Goal: Information Seeking & Learning: Stay updated

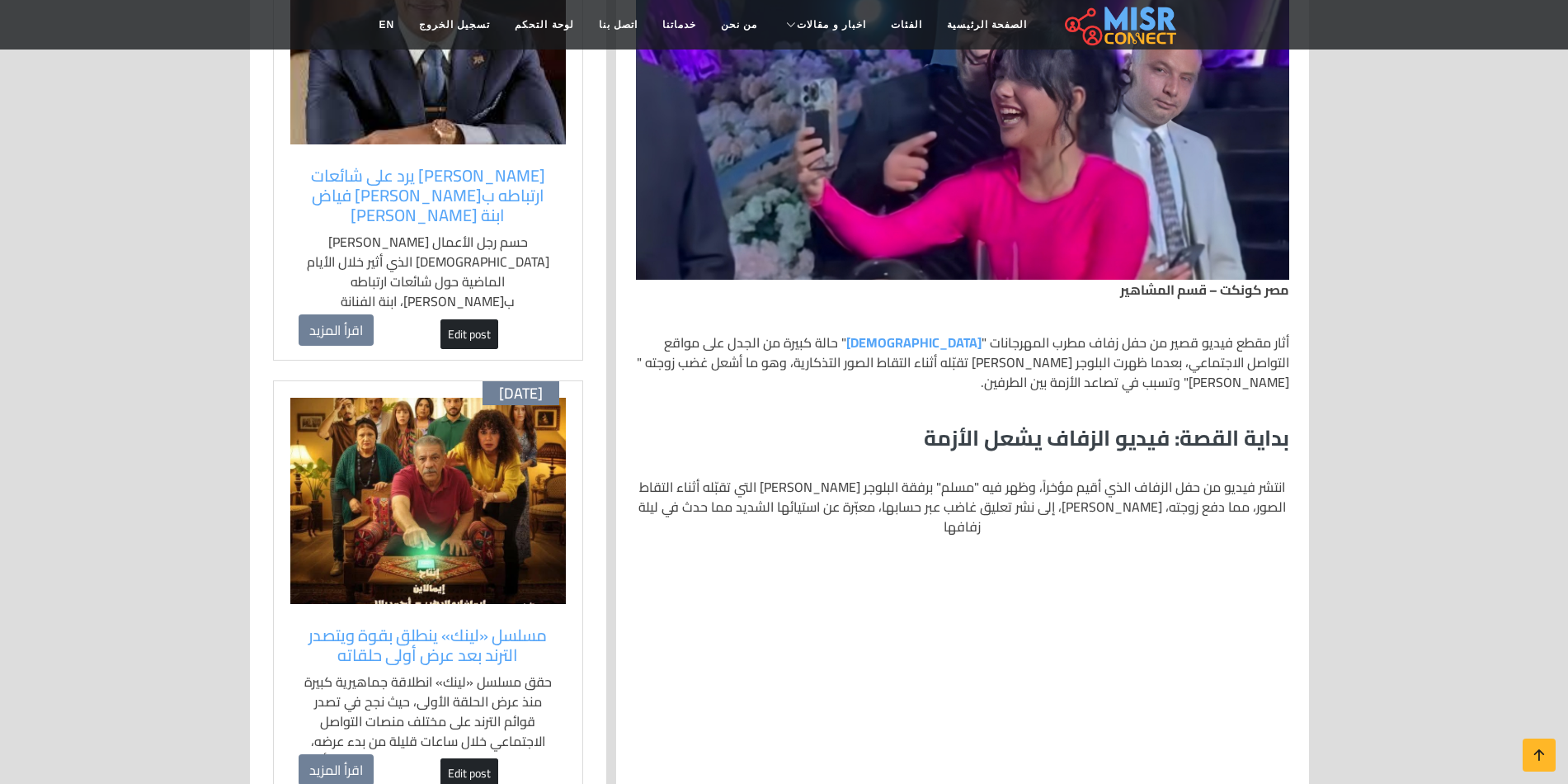
scroll to position [990, 0]
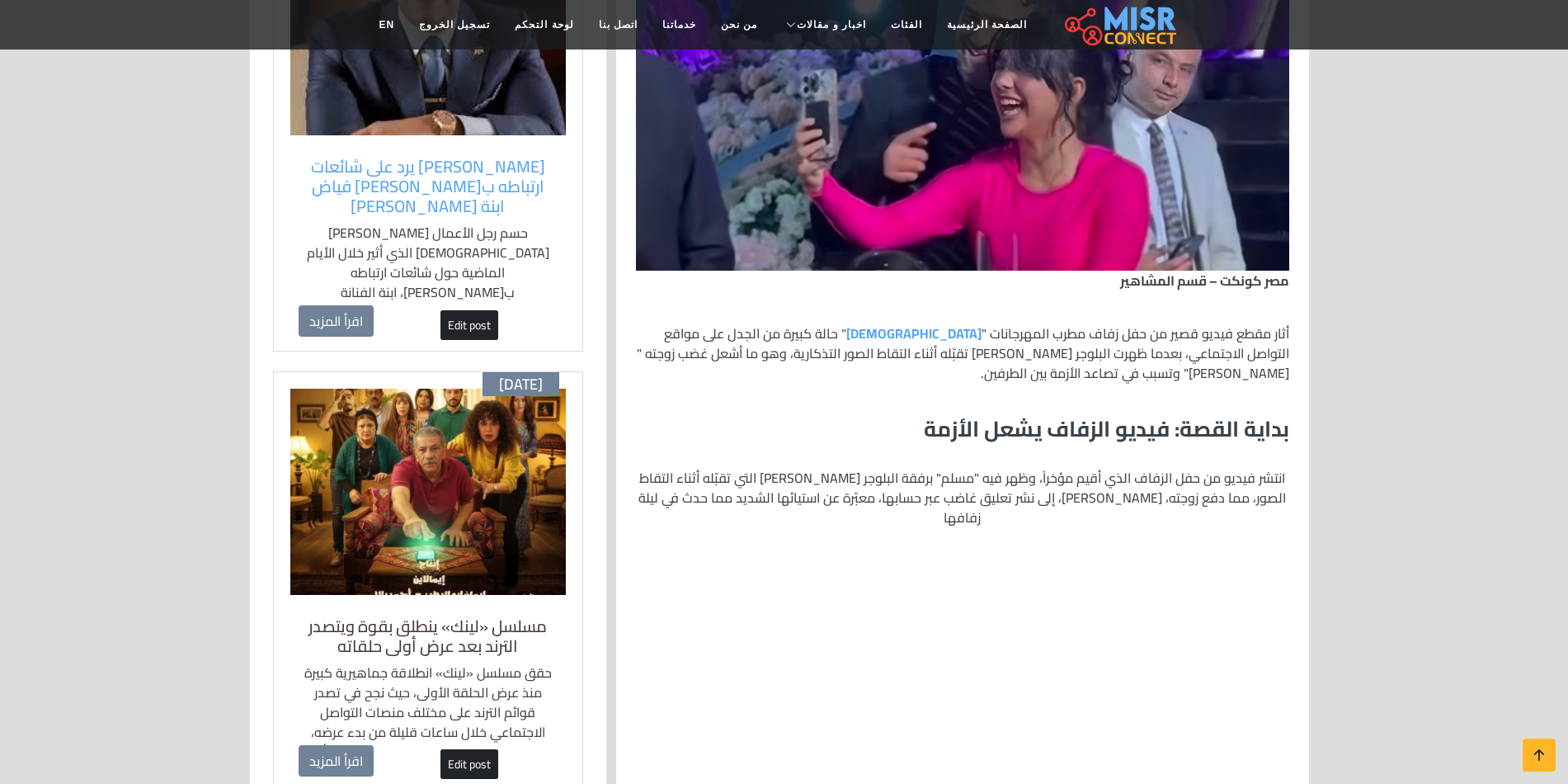
click at [496, 616] on h5 "مسلسل «لينك» ينطلق بقوة ويتصدر الترند بعد عرض أولى حلقاته" at bounding box center [428, 635] width 259 height 39
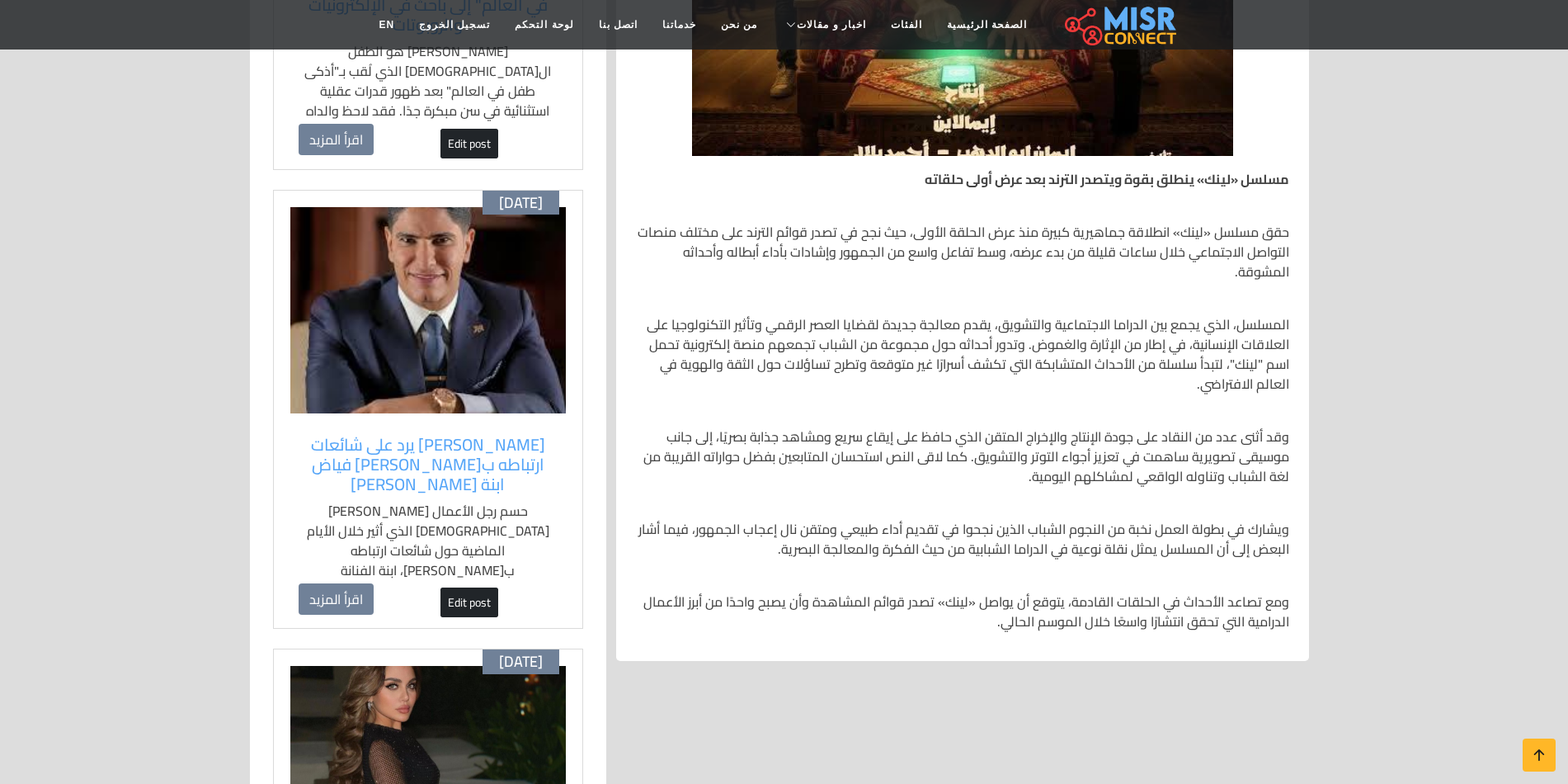
scroll to position [660, 0]
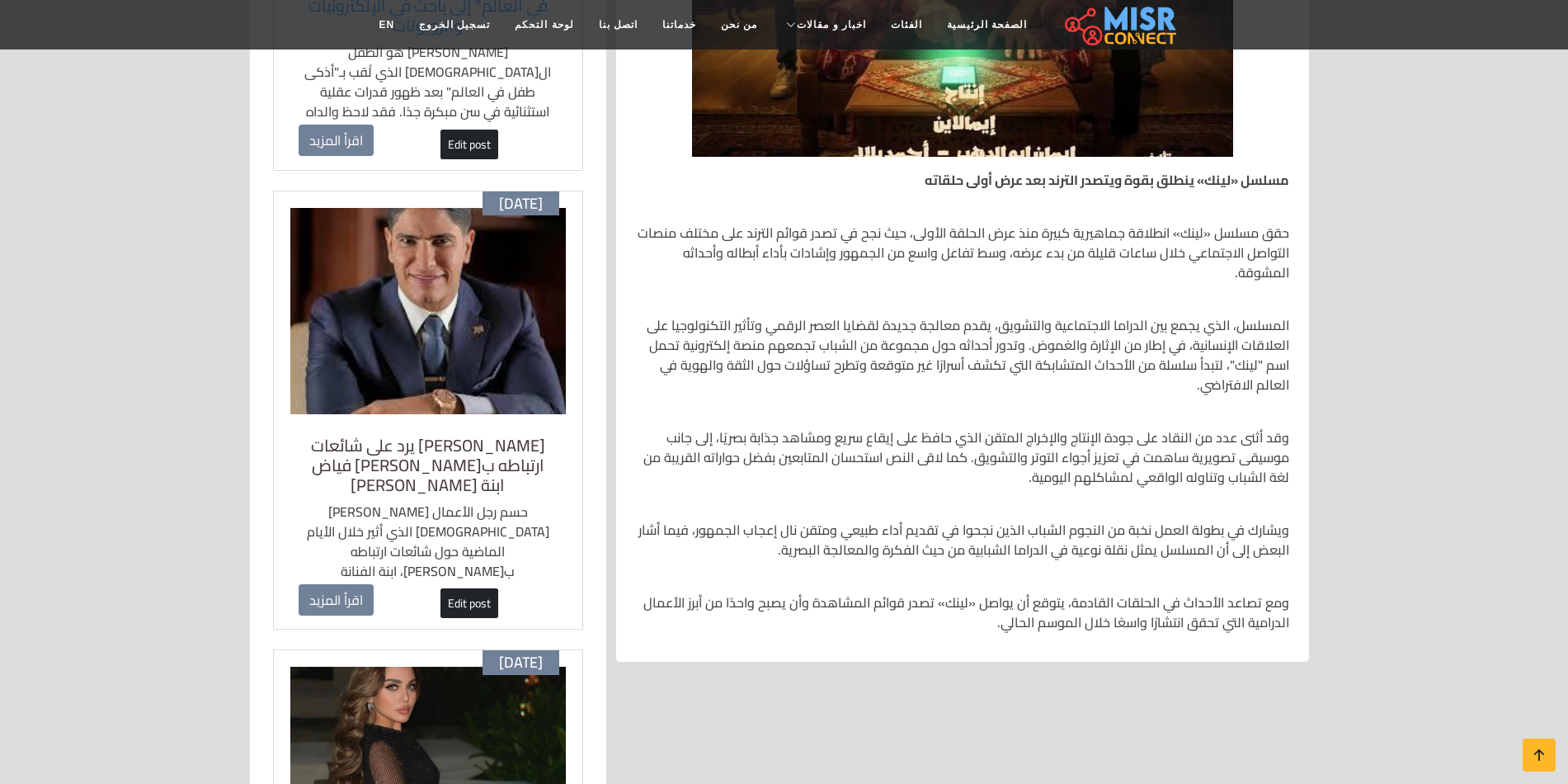
click at [502, 464] on h5 "أحمد أبو هشيمة يرد على شائعات ارتباطه بزينب فياض ابنة هيفاء وهبي" at bounding box center [428, 465] width 259 height 60
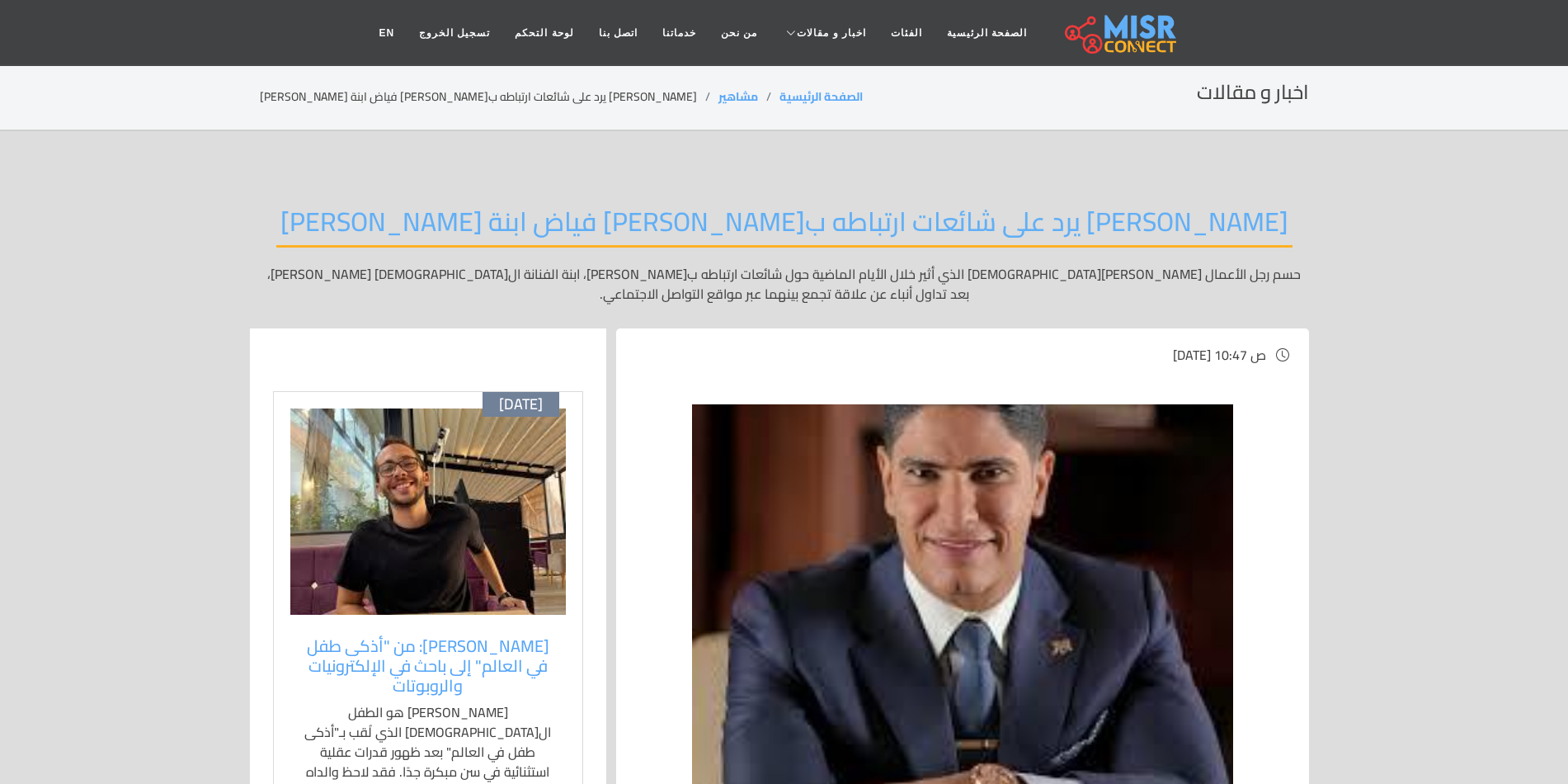
click at [1125, 220] on h2 "[PERSON_NAME] يرد على شائعات ارتباطه ب[PERSON_NAME] فياض ابنة [PERSON_NAME]" at bounding box center [784, 226] width 1017 height 42
click at [1125, 220] on h2 "أحمد أبو هشيمة يرد على شائعات ارتباطه بزينب فياض ابنة هيفاء وهبي" at bounding box center [784, 226] width 1017 height 42
click at [1125, 219] on h2 "أحمد أبو هشيمة يرد على شائعات ارتباطه بزينب فياض ابنة هيفاء وهبي" at bounding box center [784, 226] width 1017 height 42
click at [955, 219] on h2 "أحمد أبو هشيمة يرد على شائعات ارتباطه بزينب فياض ابنة هيفاء وهبي" at bounding box center [784, 226] width 1017 height 42
click at [700, 226] on h2 "[PERSON_NAME] يرد على شائعات ارتباطه ب[PERSON_NAME] فياض ابنة [PERSON_NAME]" at bounding box center [784, 226] width 1017 height 42
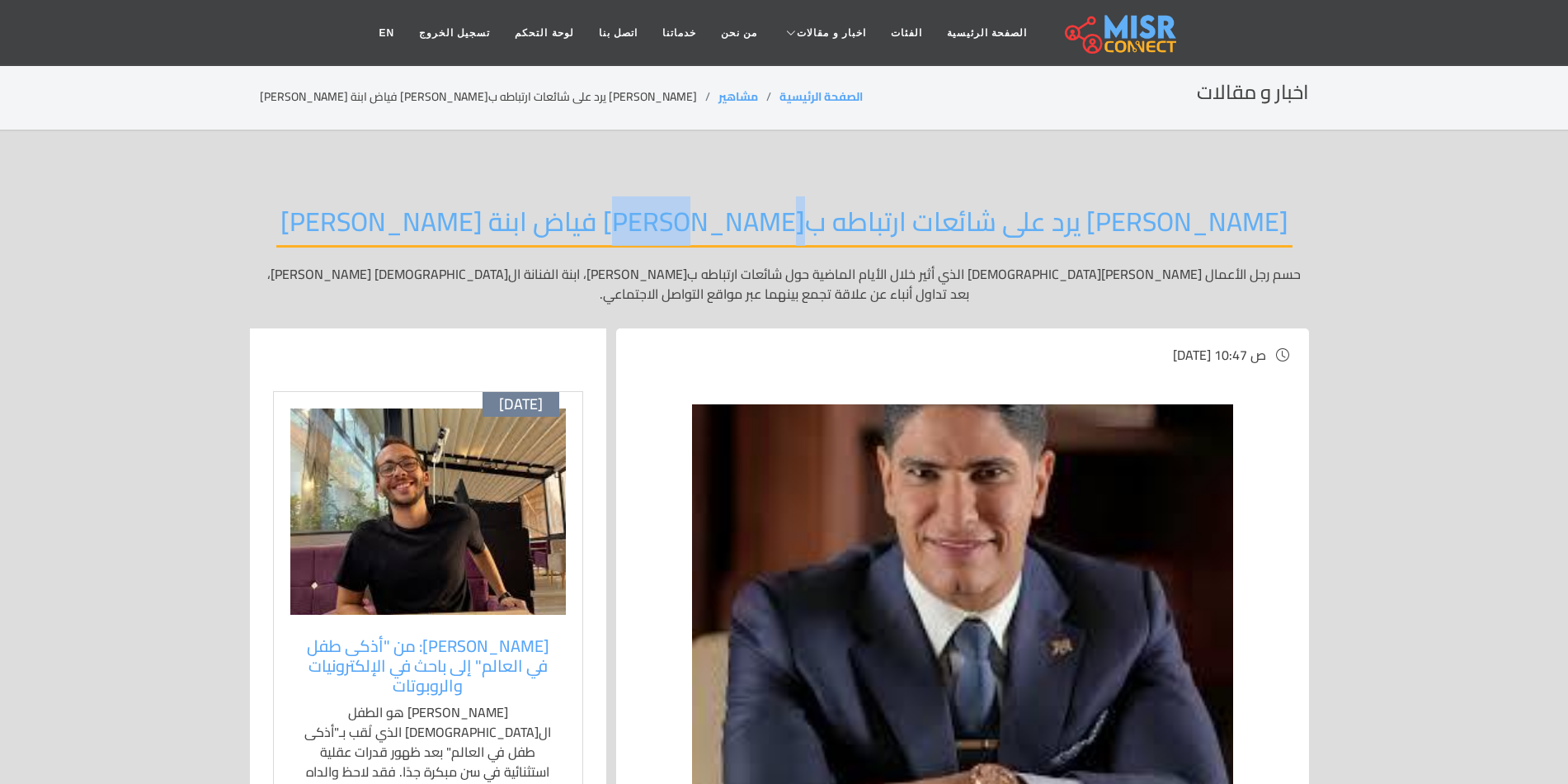
click at [700, 226] on h2 "[PERSON_NAME] يرد على شائعات ارتباطه ب[PERSON_NAME] فياض ابنة [PERSON_NAME]" at bounding box center [784, 226] width 1017 height 42
click at [709, 232] on h2 "[PERSON_NAME] يرد على شائعات ارتباطه ب[PERSON_NAME] فياض ابنة [PERSON_NAME]" at bounding box center [784, 226] width 1017 height 42
click at [713, 231] on h2 "[PERSON_NAME] يرد على شائعات ارتباطه ب[PERSON_NAME] فياض ابنة [PERSON_NAME]" at bounding box center [784, 226] width 1017 height 42
drag, startPoint x: 714, startPoint y: 222, endPoint x: 614, endPoint y: 234, distance: 100.7
click at [605, 236] on h2 "[PERSON_NAME] يرد على شائعات ارتباطه ب[PERSON_NAME] فياض ابنة [PERSON_NAME]" at bounding box center [784, 226] width 1017 height 42
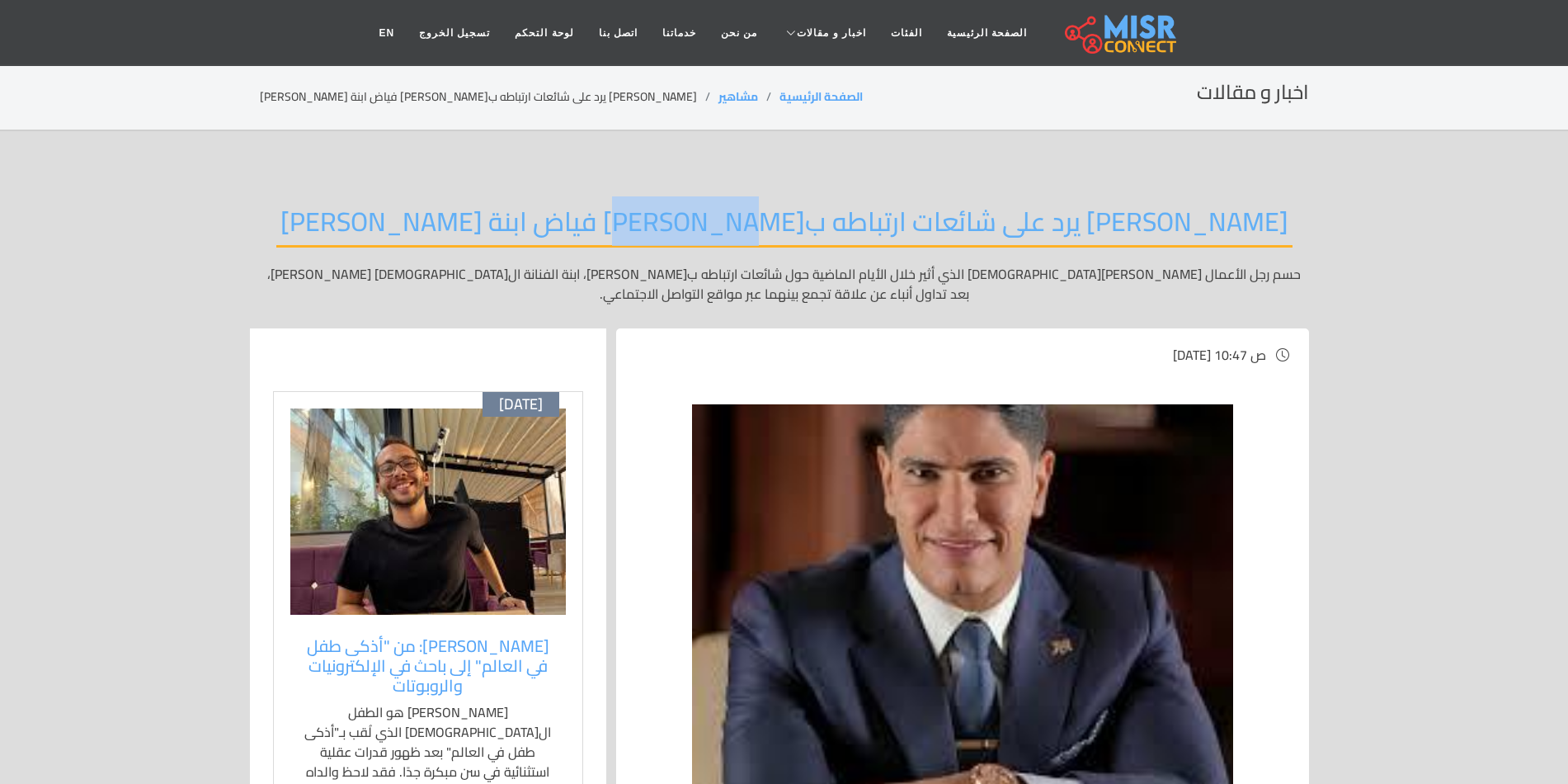
copy h2 "زينب فياض"
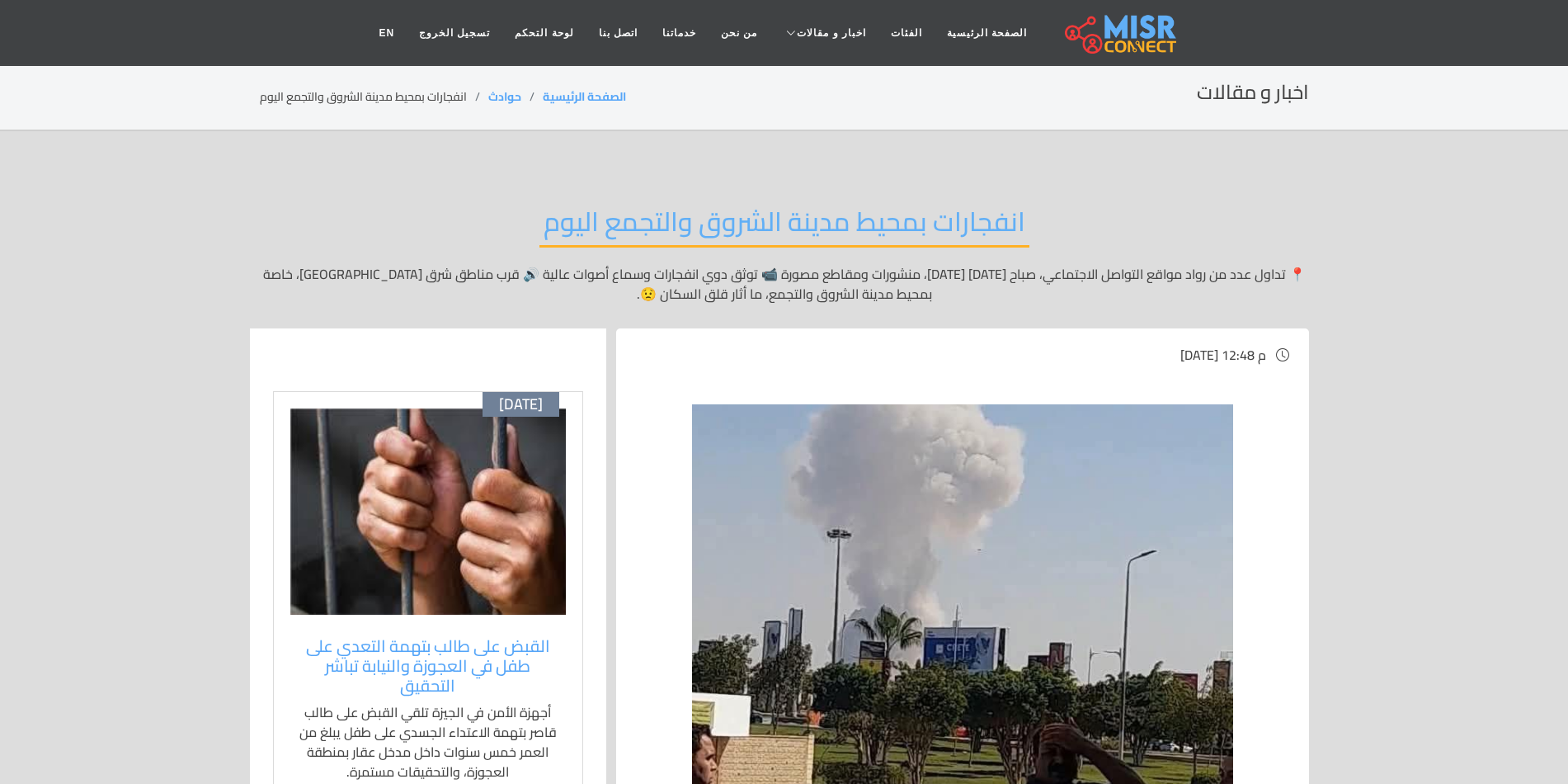
click at [997, 224] on h2 "انفجارات بمحيط مدينة الشروق والتجمع اليوم" at bounding box center [784, 226] width 490 height 42
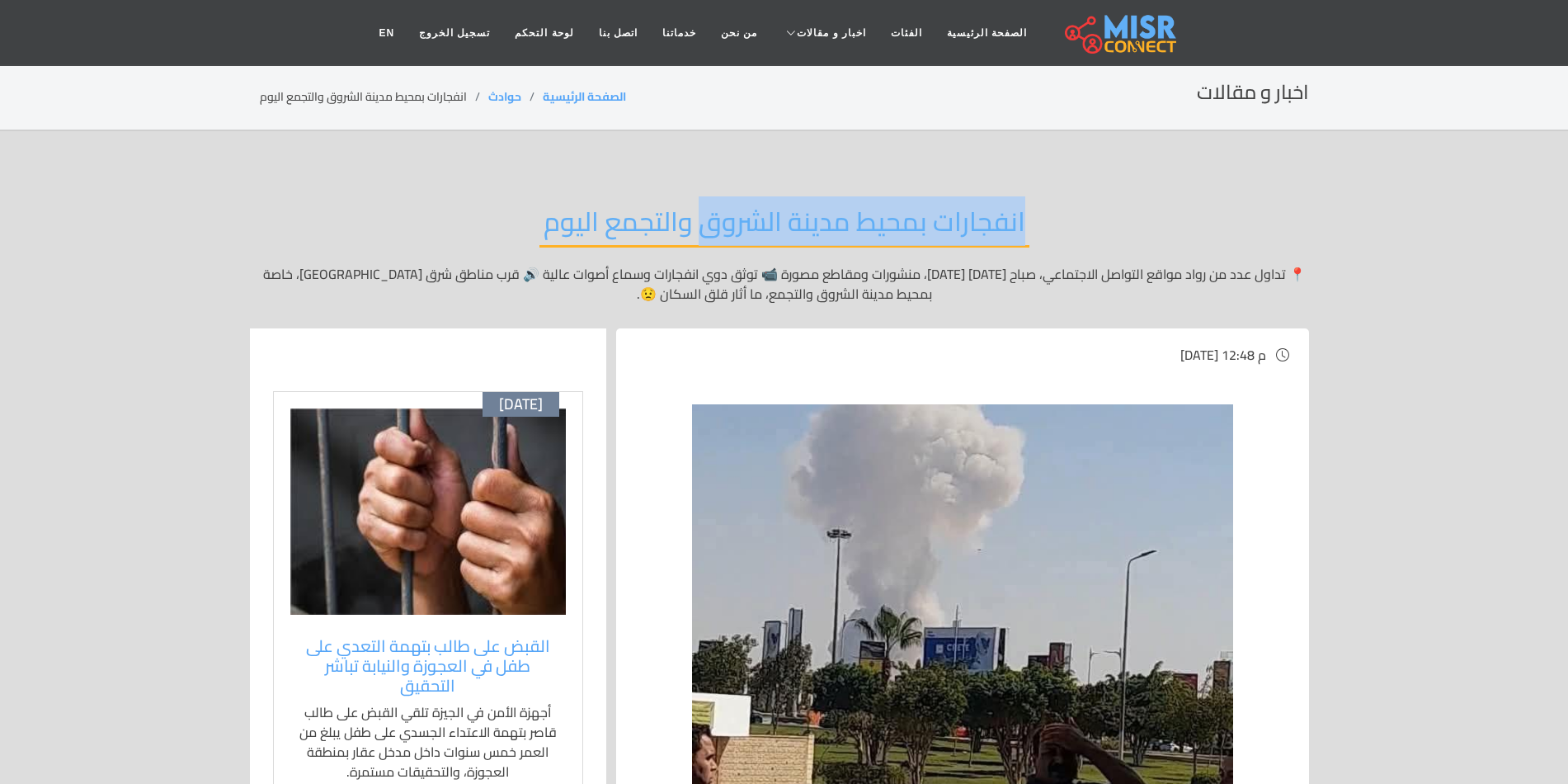
click at [772, 218] on h2 "انفجارات بمحيط مدينة الشروق والتجمع اليوم" at bounding box center [784, 226] width 490 height 42
copy h2 "انفجارات بمحيط مدينة الشروق"
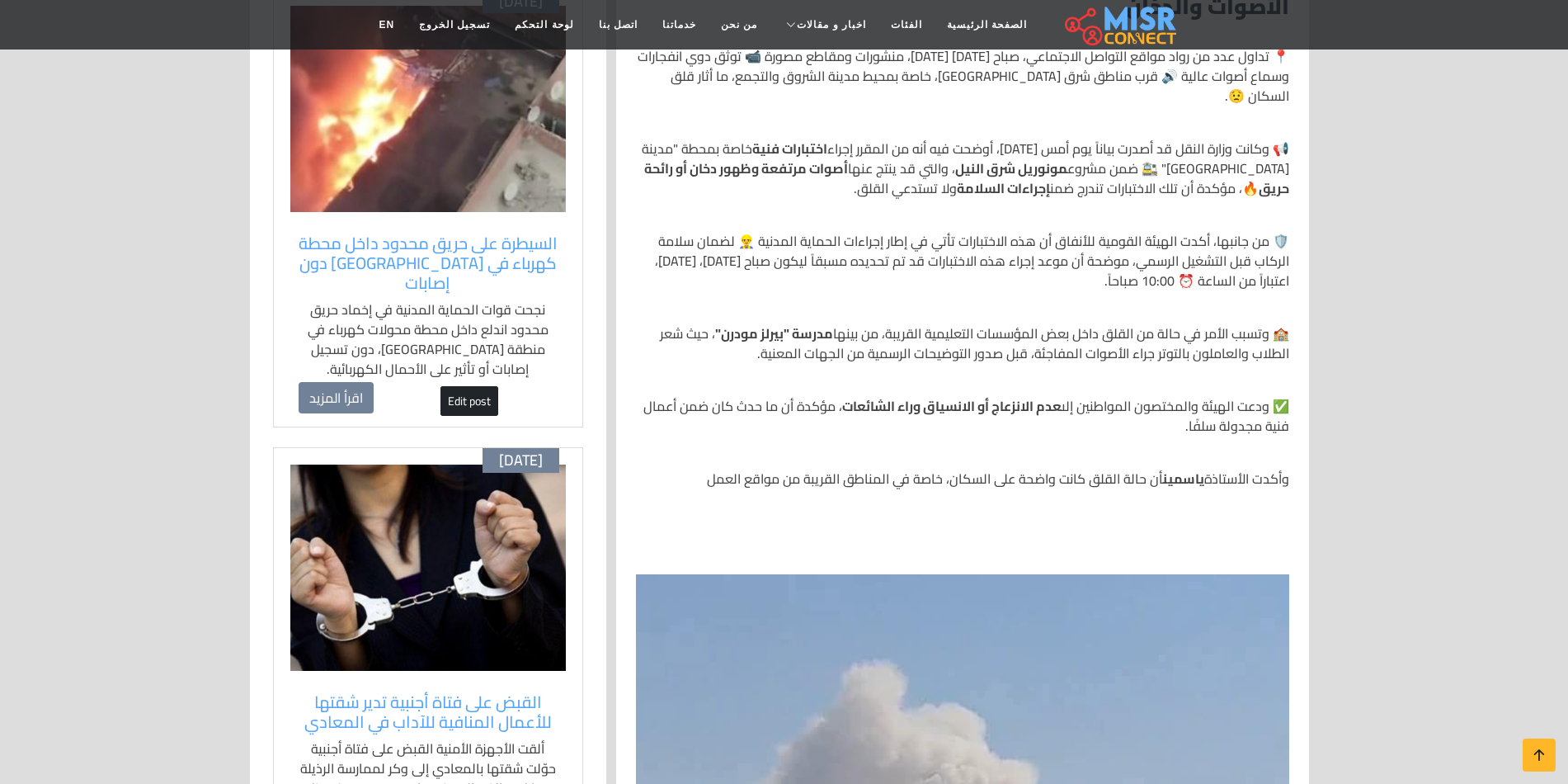
scroll to position [990, 0]
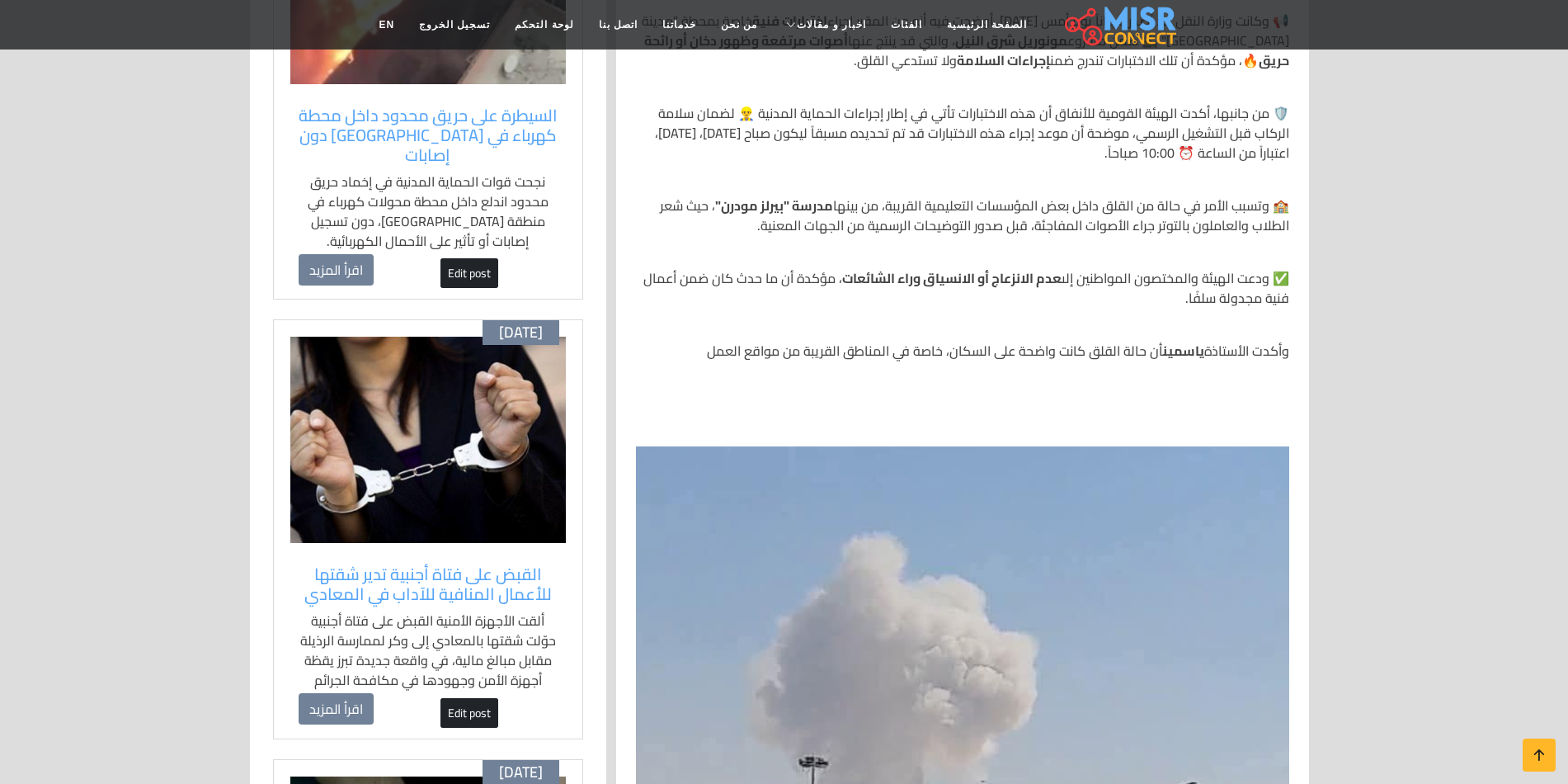
click at [1037, 279] on strong "عدم الانزعاج أو الانسياق وراء الشائعات" at bounding box center [952, 278] width 219 height 25
click at [1078, 284] on p "✅ ودعت الهيئة والمختصون المواطنين إلى عدم الانزعاج أو الانسياق وراء الشائعات ، …" at bounding box center [963, 287] width 654 height 39
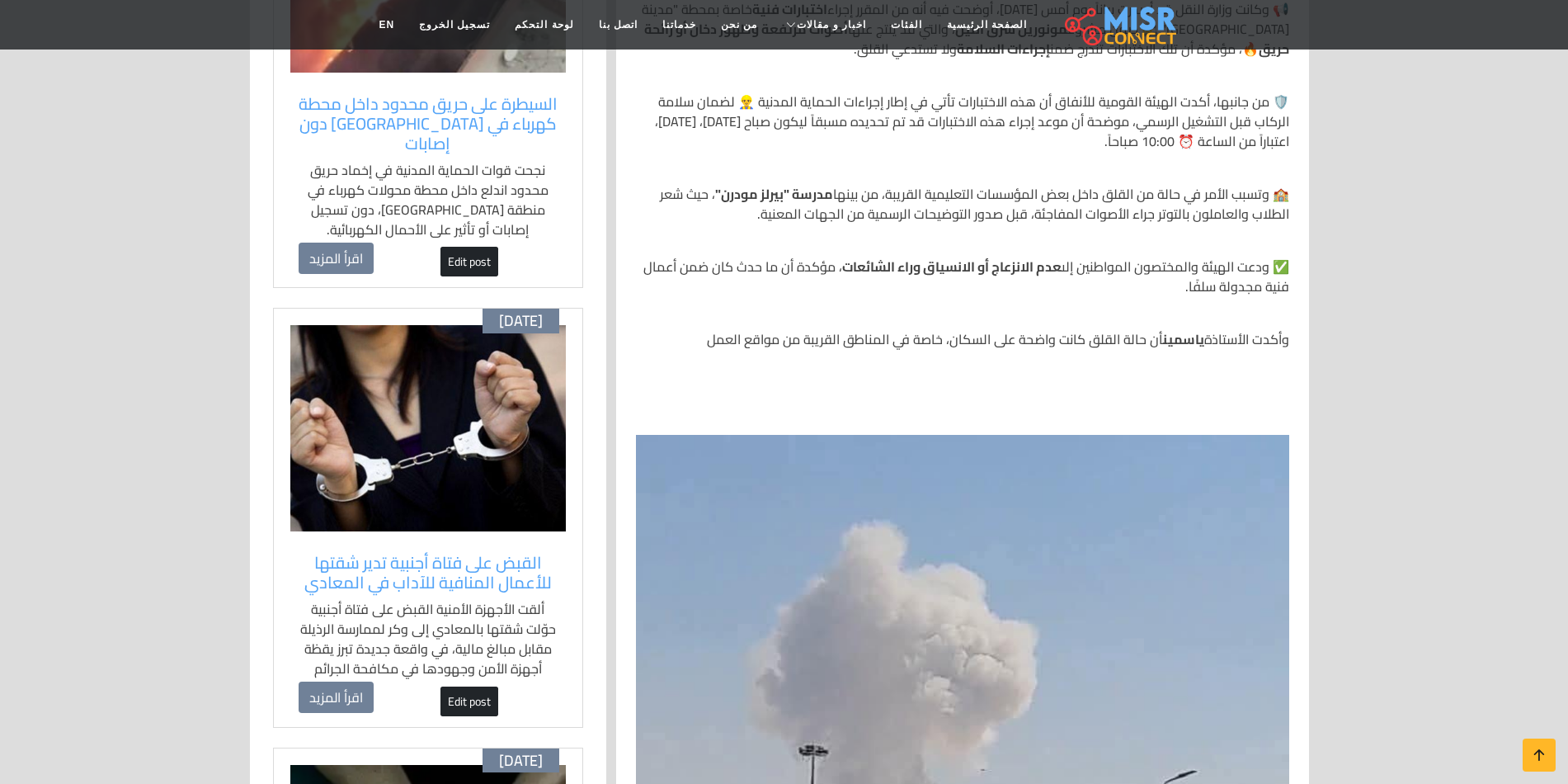
scroll to position [908, 0]
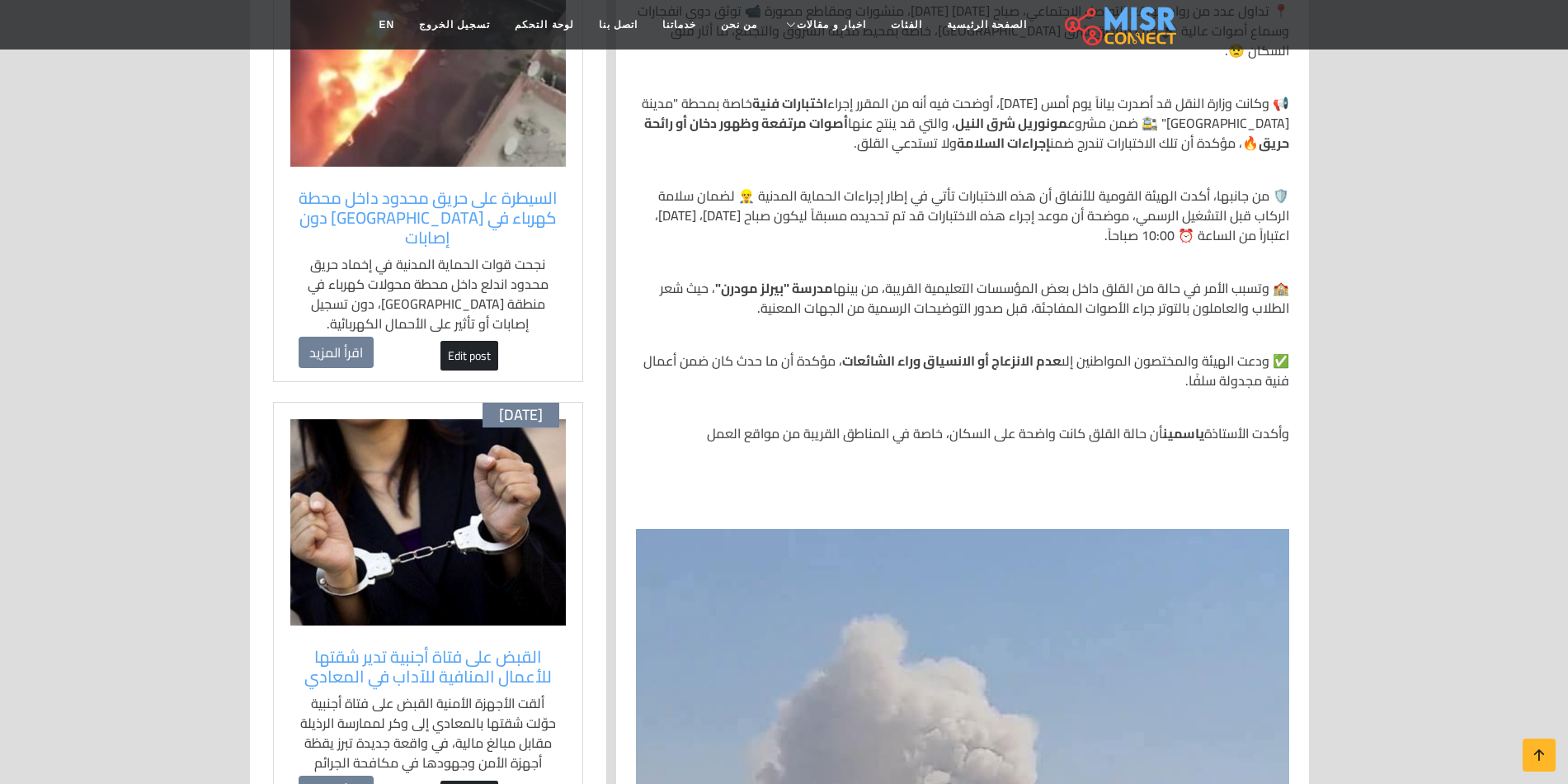
click at [771, 291] on strong "مدرسة "بيرلز مودرن"" at bounding box center [774, 288] width 118 height 25
click at [743, 282] on strong "مدرسة "بيرلز مودرن"" at bounding box center [774, 288] width 118 height 25
copy strong "بيرلز مودرن"
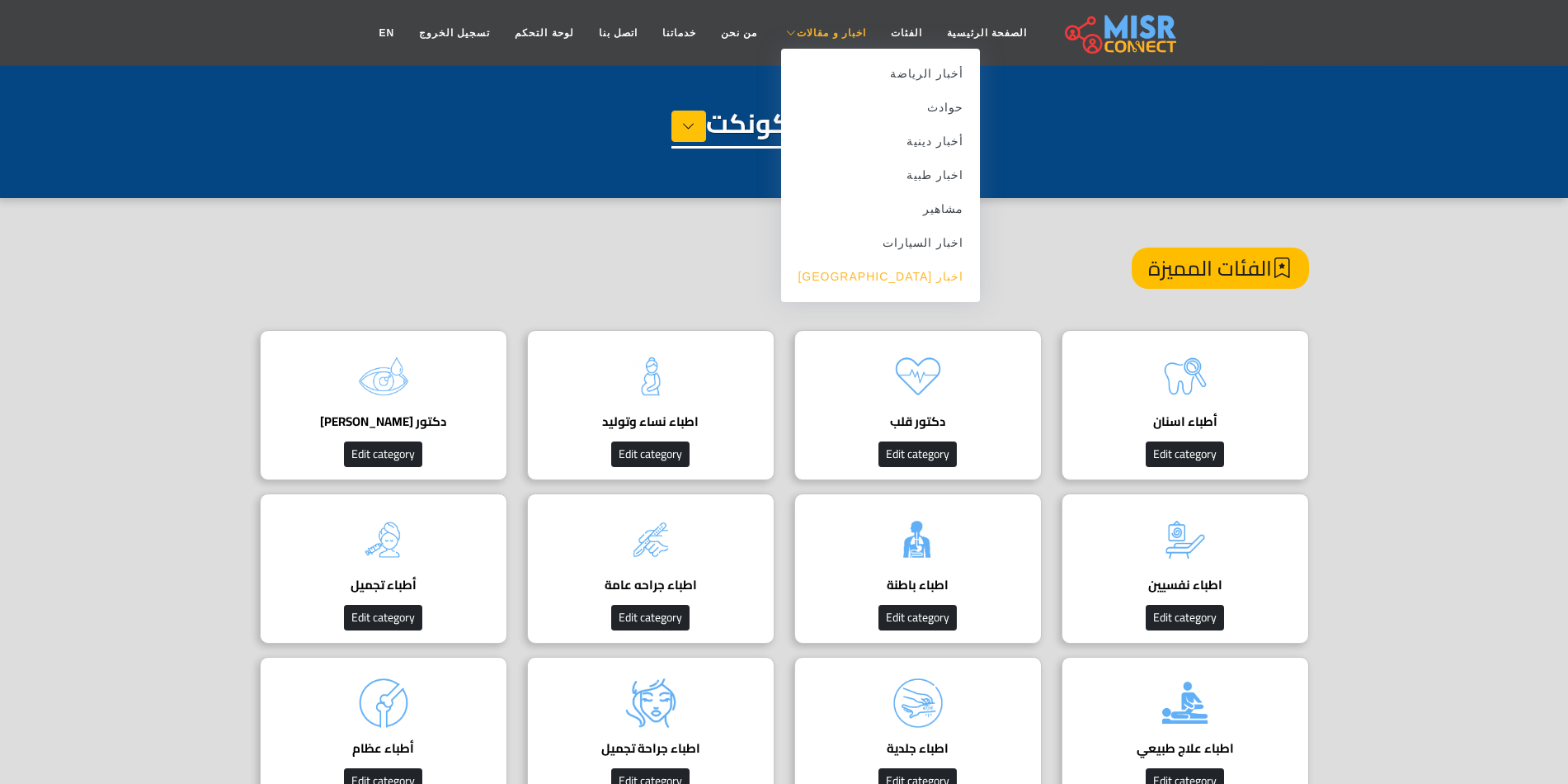
click at [893, 282] on link "اخبار [GEOGRAPHIC_DATA]" at bounding box center [880, 276] width 199 height 34
